Goal: Task Accomplishment & Management: Manage account settings

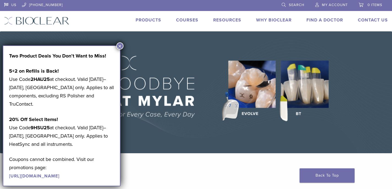
click at [121, 46] on button "×" at bounding box center [119, 45] width 7 height 7
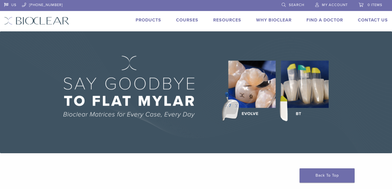
click at [333, 2] on link "My Account" at bounding box center [331, 4] width 32 height 8
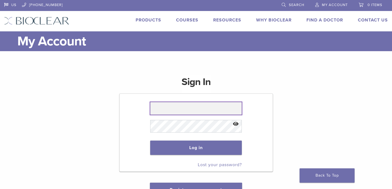
click at [161, 109] on input "text" at bounding box center [196, 108] width 92 height 13
type input "**********"
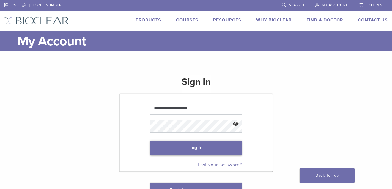
click at [193, 147] on button "Log in" at bounding box center [196, 148] width 92 height 14
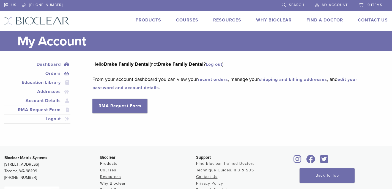
click at [54, 73] on link "Orders" at bounding box center [37, 73] width 64 height 7
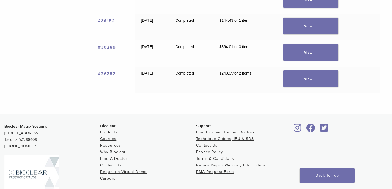
scroll to position [144, 0]
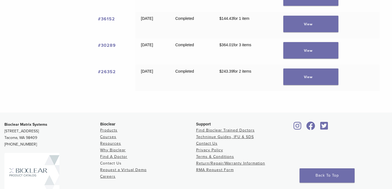
click at [113, 164] on link "Contact Us" at bounding box center [110, 163] width 21 height 5
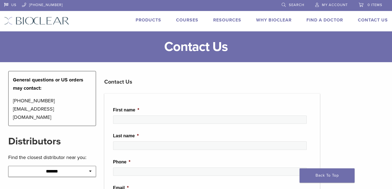
click at [328, 2] on link "My Account" at bounding box center [331, 4] width 32 height 8
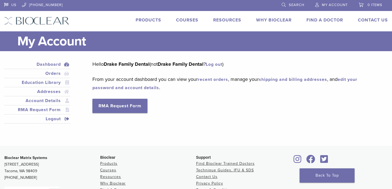
click at [68, 119] on link "Logout" at bounding box center [37, 119] width 64 height 7
